Goal: Information Seeking & Learning: Learn about a topic

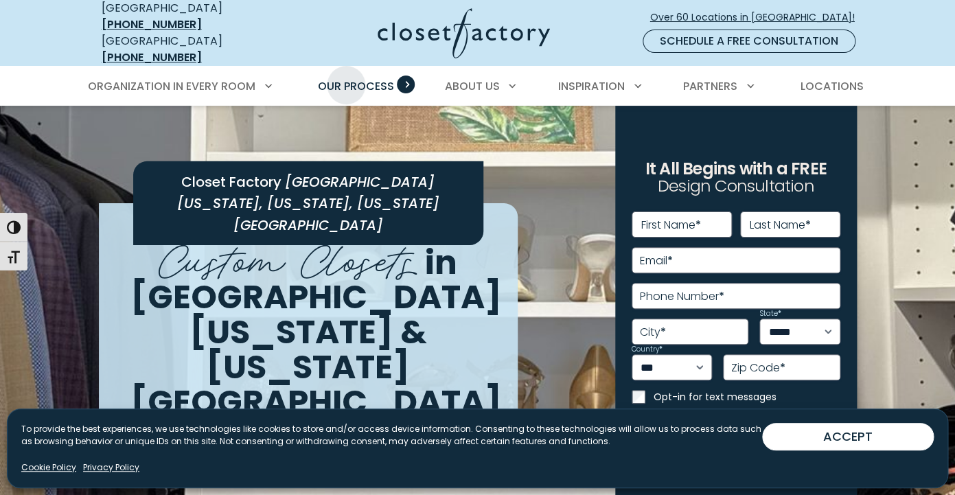
click at [347, 78] on span "Our Process" at bounding box center [356, 86] width 76 height 16
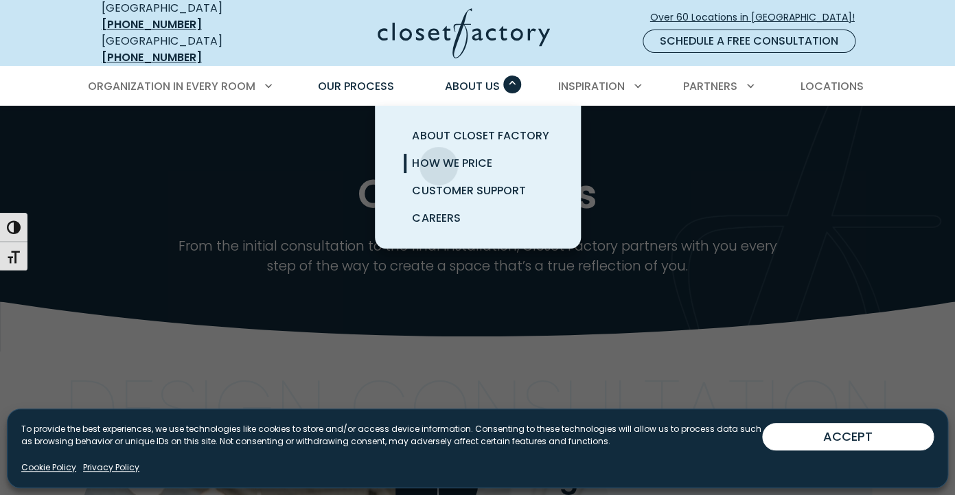
click at [438, 156] on span "How We Price" at bounding box center [452, 163] width 80 height 16
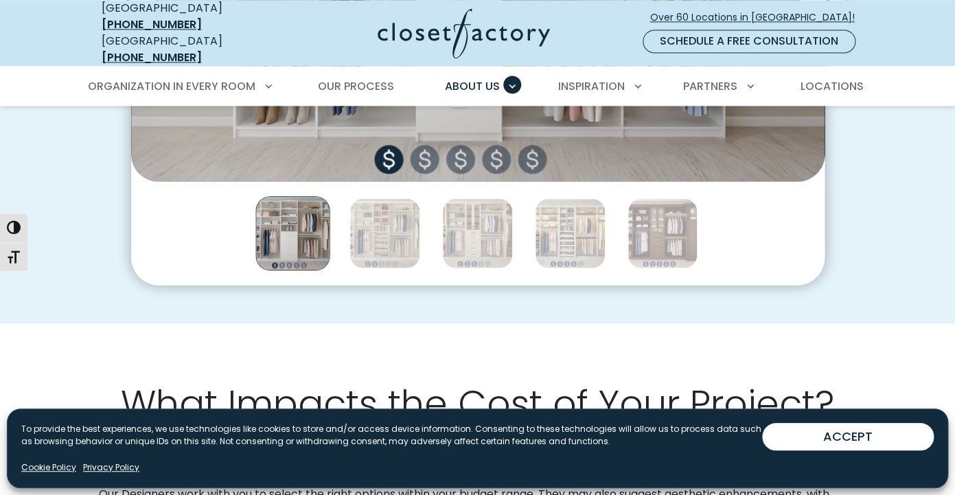
scroll to position [742, 0]
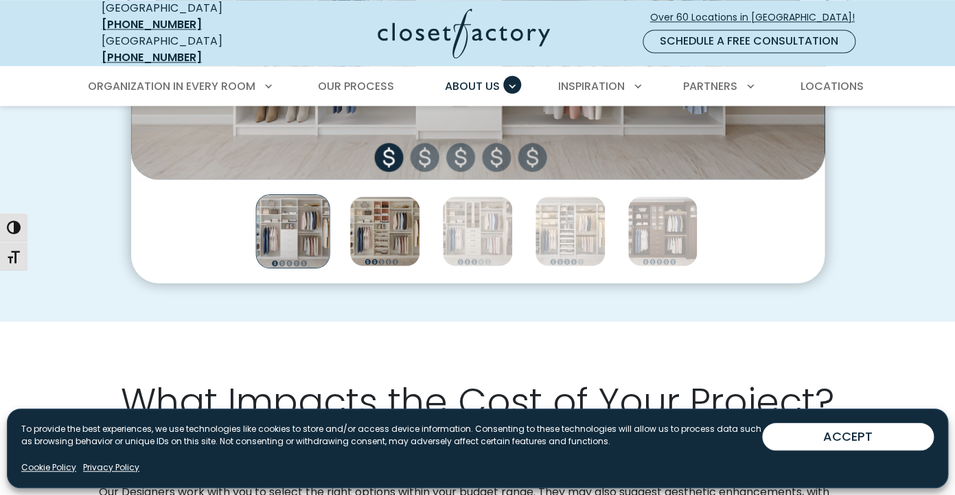
click at [384, 206] on img "Thumbnail Gallery" at bounding box center [384, 231] width 71 height 71
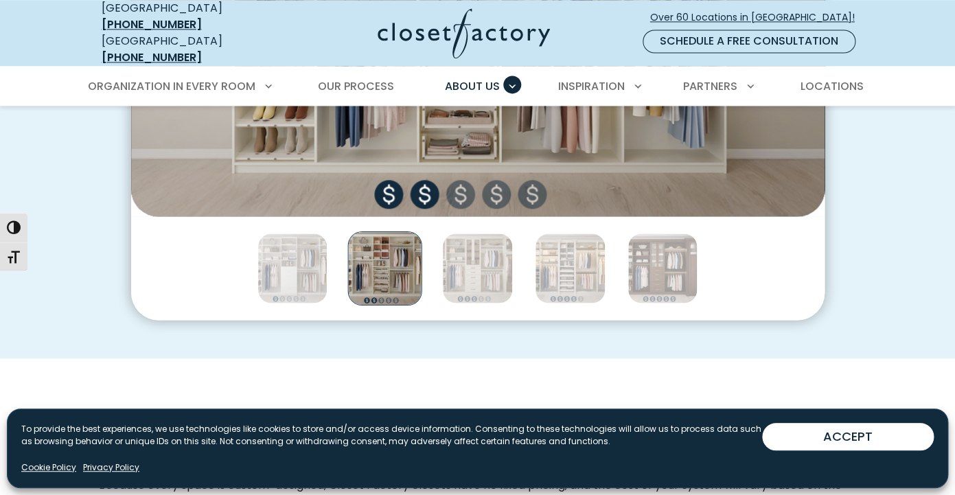
scroll to position [709, 0]
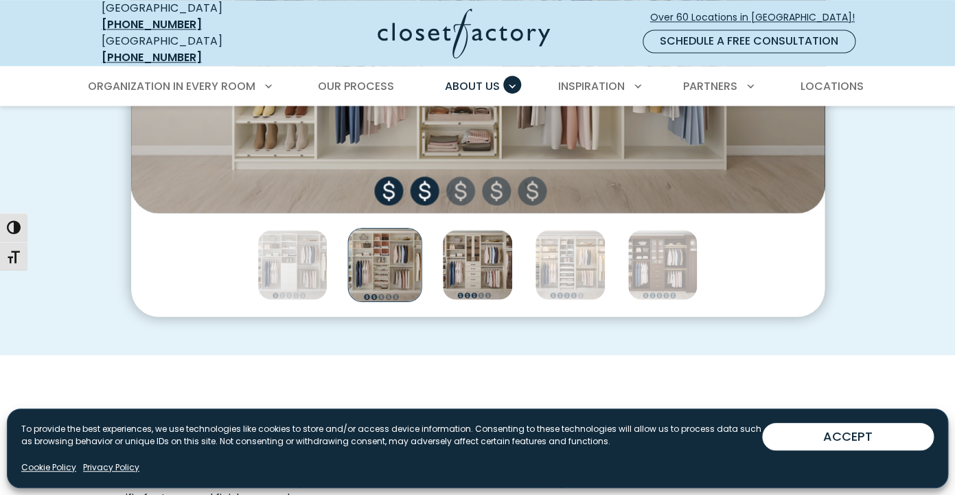
click at [469, 261] on img "Thumbnail Gallery" at bounding box center [477, 264] width 71 height 71
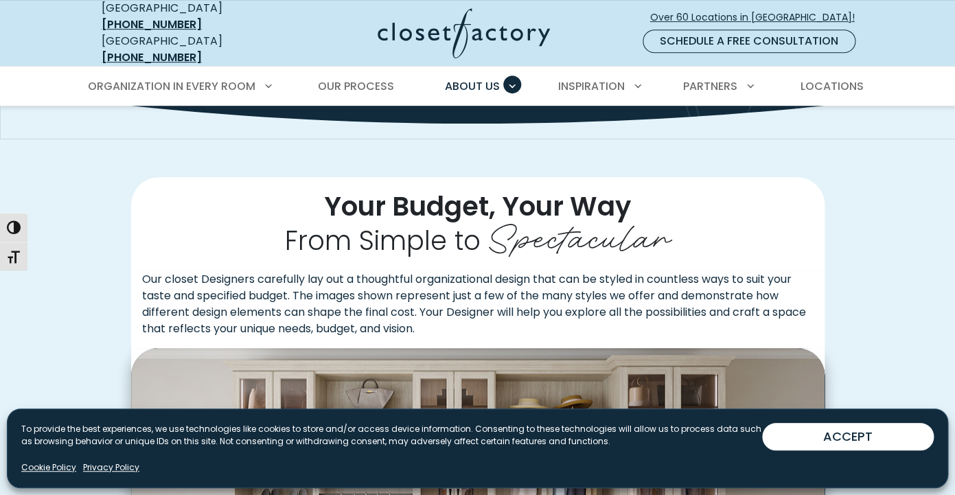
scroll to position [210, 0]
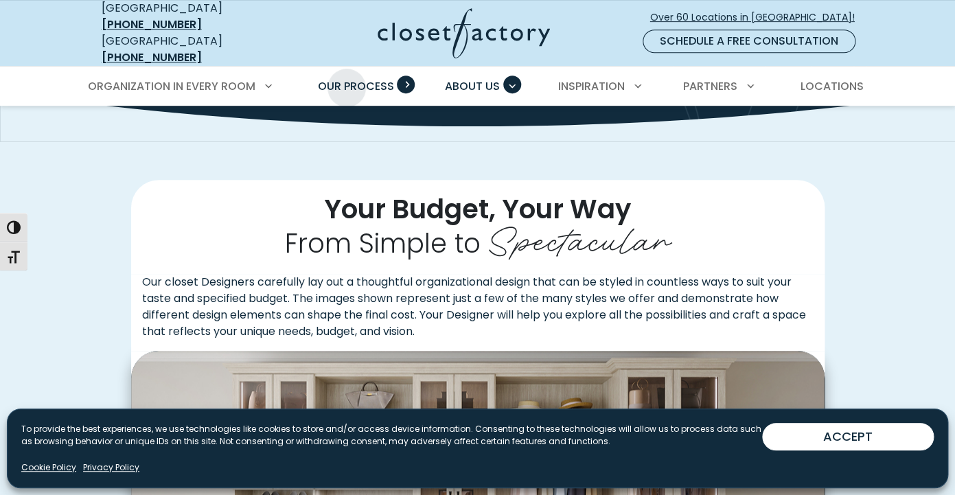
click at [347, 78] on span "Our Process" at bounding box center [356, 86] width 76 height 16
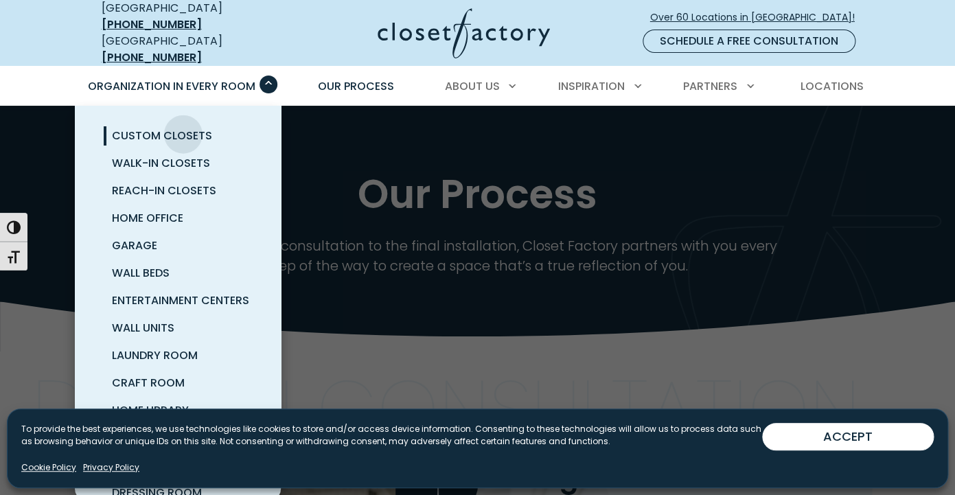
click at [183, 128] on span "Custom Closets" at bounding box center [162, 136] width 100 height 16
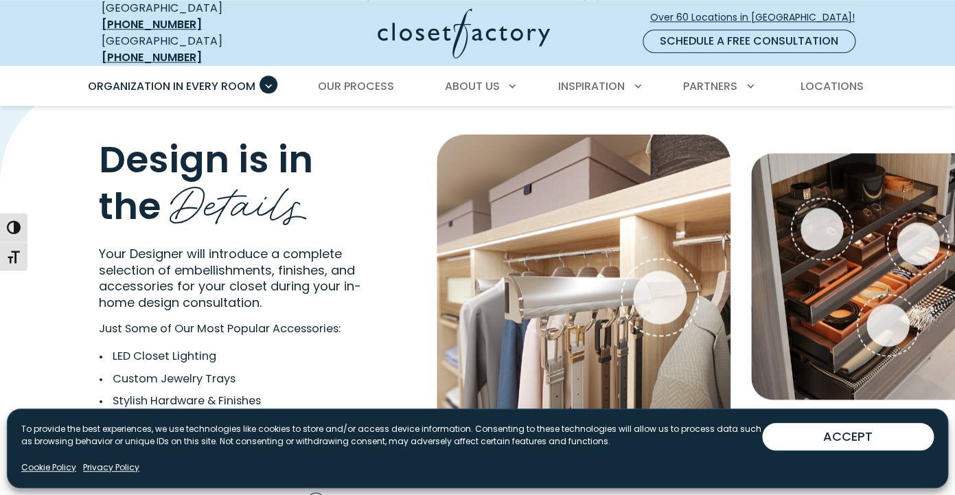
scroll to position [2380, 0]
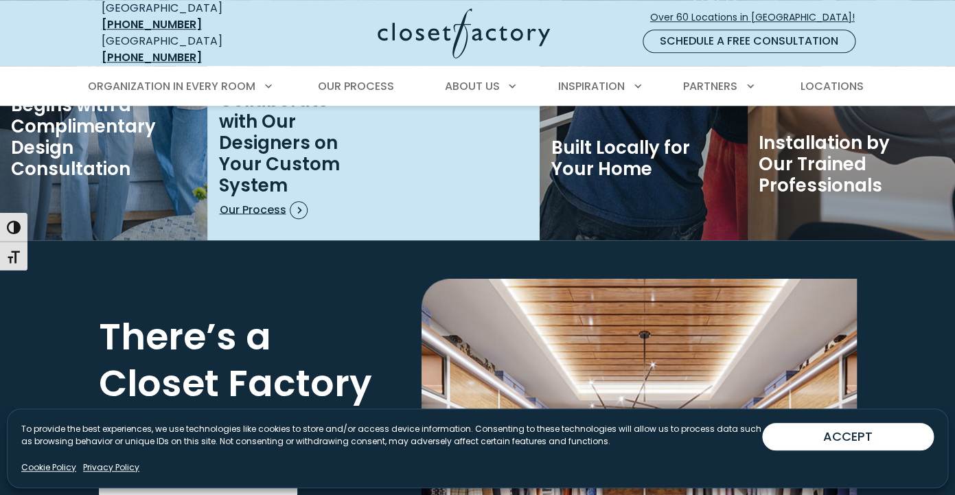
scroll to position [2296, 0]
